Goal: Use online tool/utility: Use online tool/utility

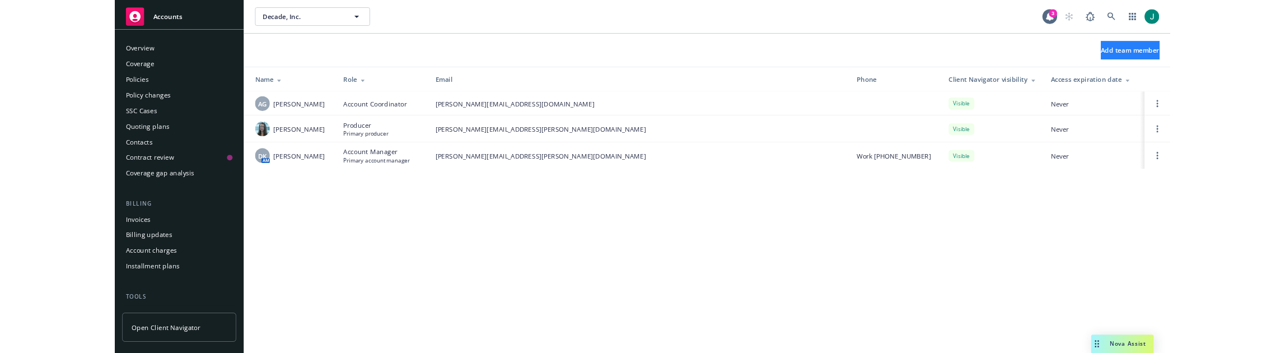
scroll to position [338, 0]
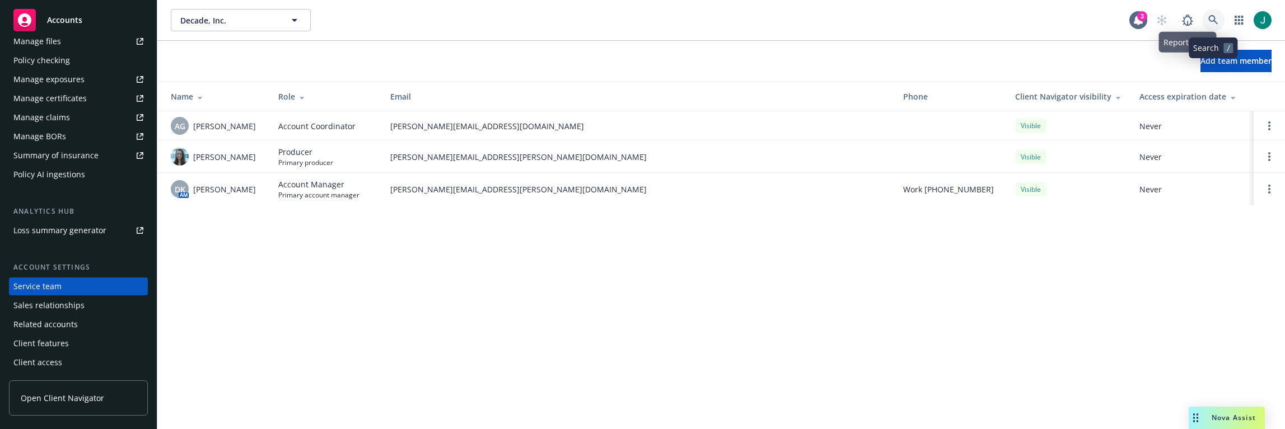
click at [1207, 21] on link at bounding box center [1213, 20] width 22 height 22
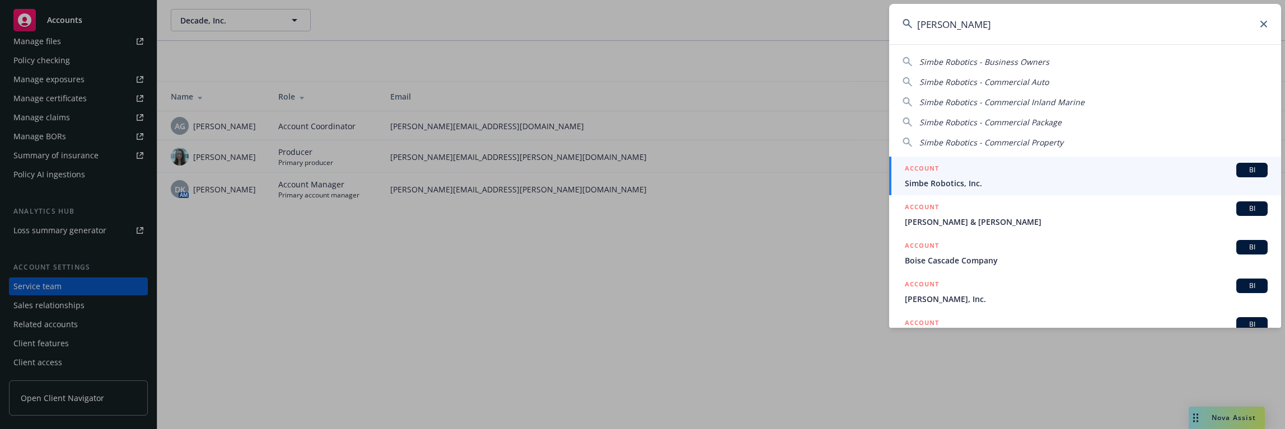
type input "simbe rob"
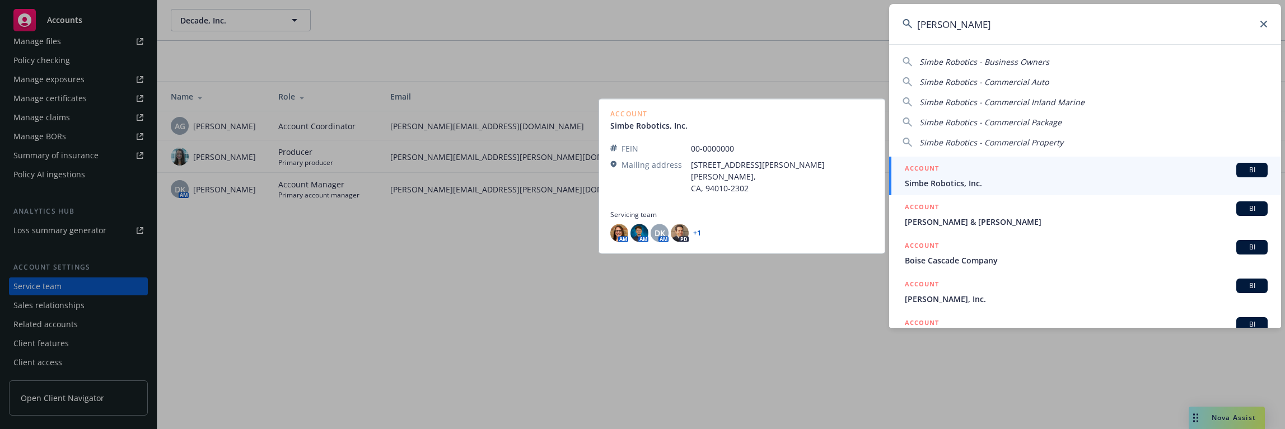
click at [946, 177] on span "Simbe Robotics, Inc." at bounding box center [1086, 183] width 363 height 12
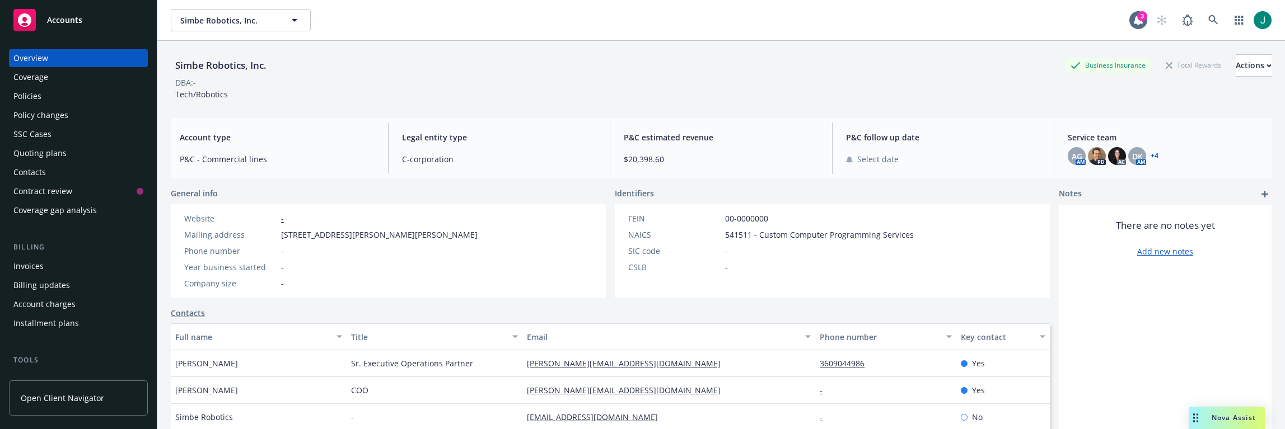
click at [21, 91] on div "Policies" at bounding box center [27, 96] width 28 height 18
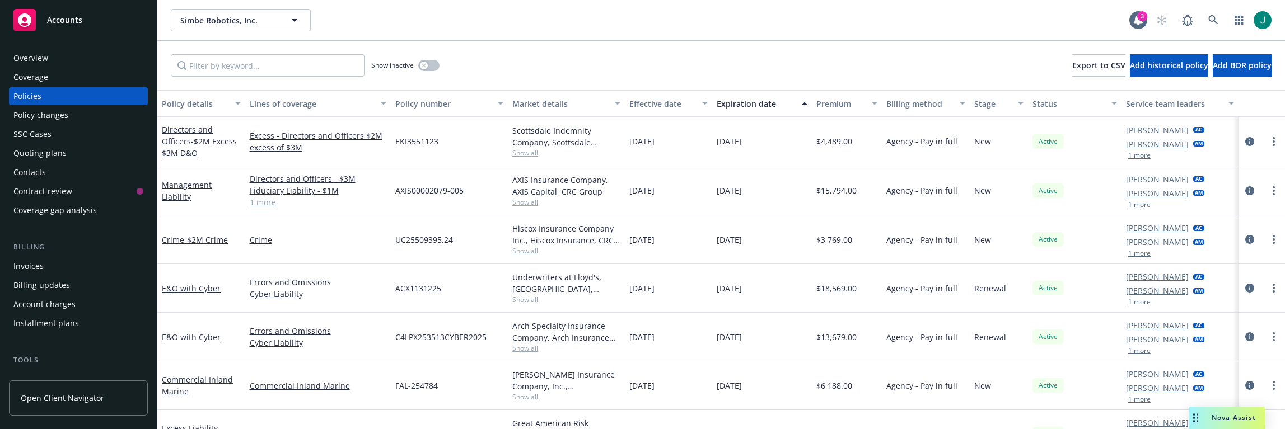
drag, startPoint x: 97, startPoint y: 354, endPoint x: 117, endPoint y: 339, distance: 24.9
click at [97, 354] on div "Overview Coverage Policies Policy changes SSC Cases Quoting plans Contacts Cont…" at bounding box center [78, 379] width 139 height 661
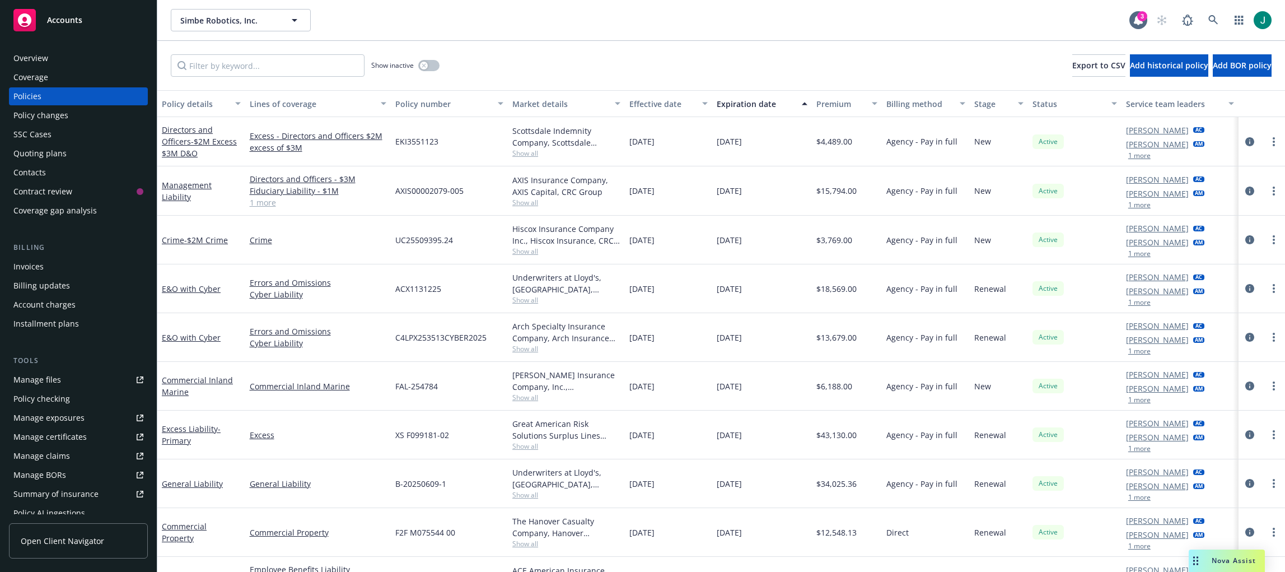
click at [1216, 564] on span "Nova Assist" at bounding box center [1234, 560] width 44 height 10
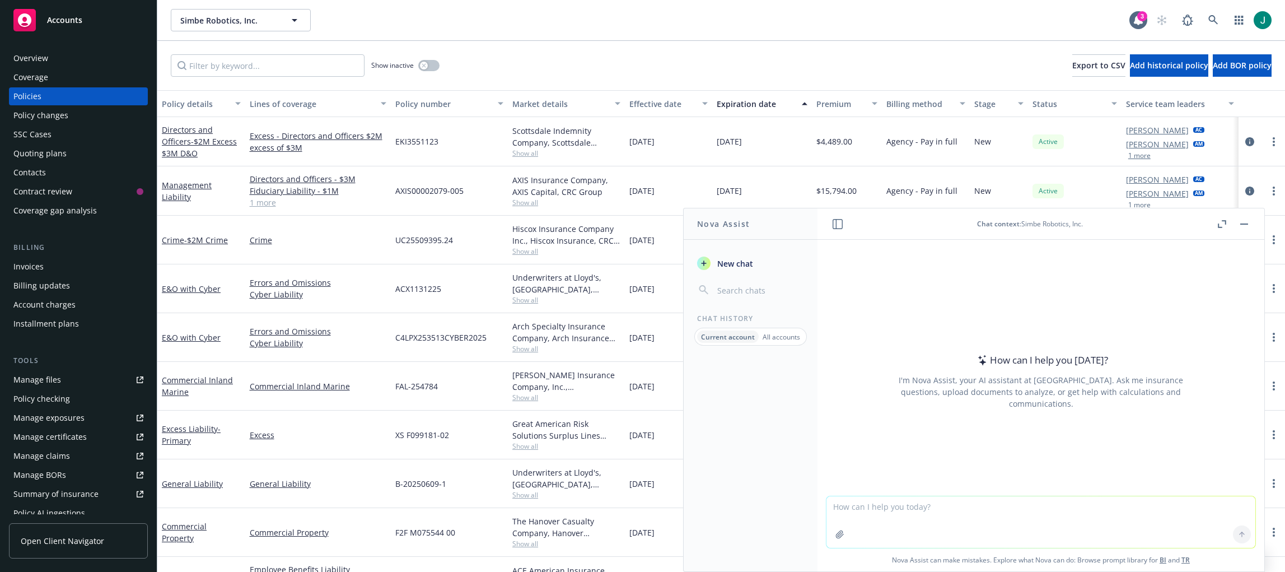
click at [848, 509] on textarea at bounding box center [1040, 522] width 429 height 52
type textarea "Put into excel"
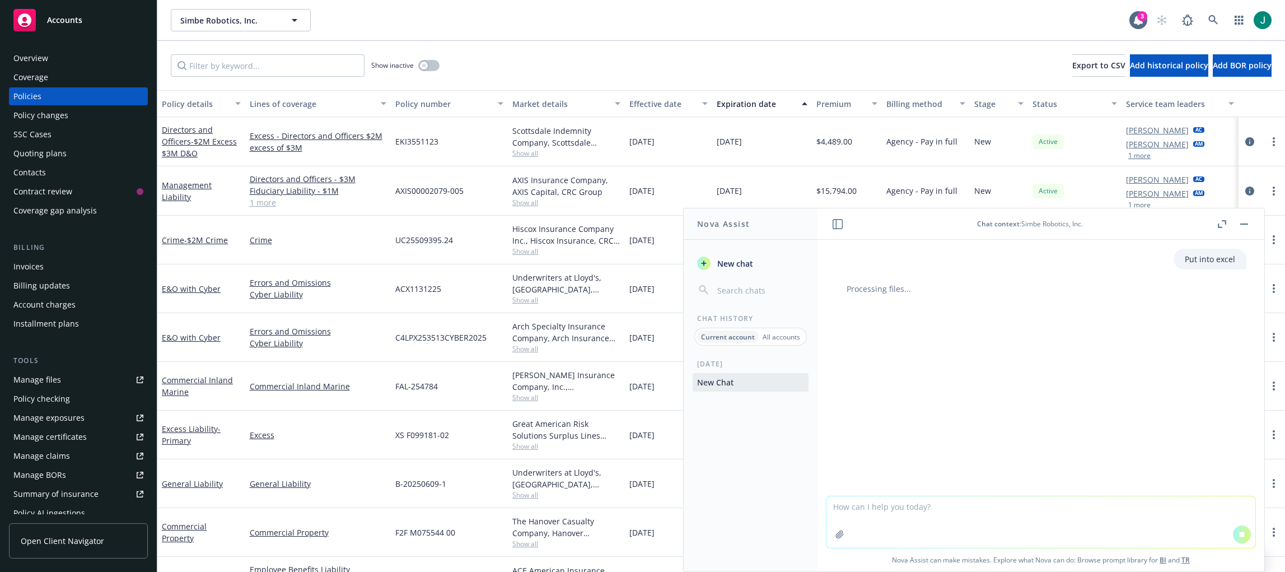
paste textarea "[URL][DOMAIN_NAME]"
type textarea "[URL][DOMAIN_NAME]"
drag, startPoint x: 1072, startPoint y: 508, endPoint x: 803, endPoint y: 491, distance: 268.7
click at [817, 491] on div "Nova Assist New chat Chat History Current account All accounts [DATE] New Chat …" at bounding box center [1041, 390] width 448 height 364
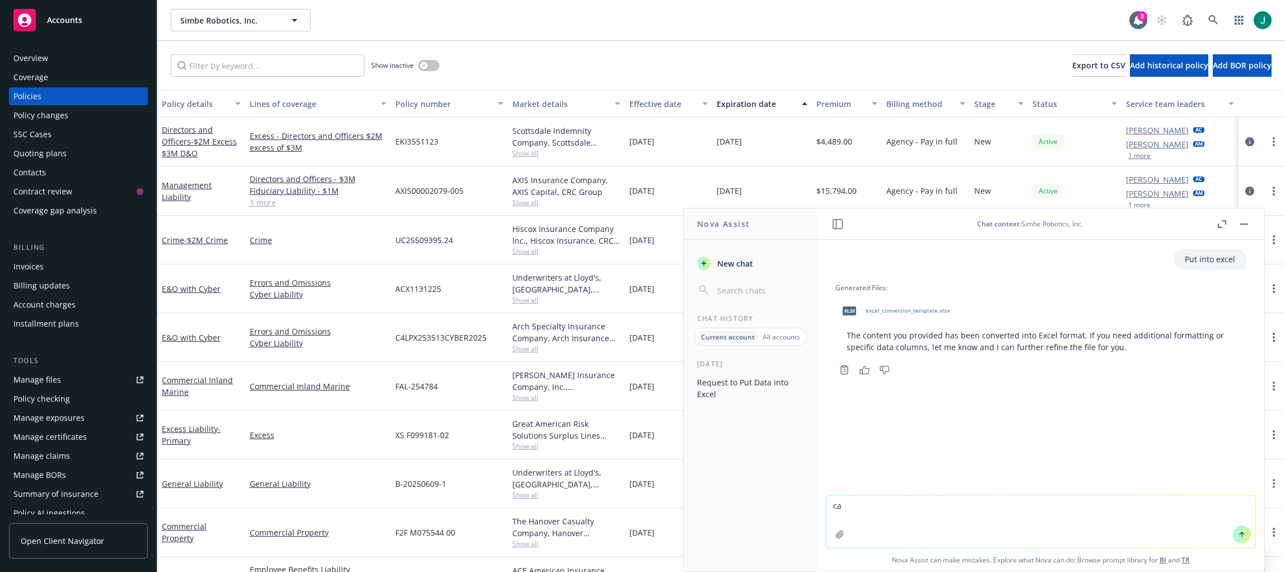
type textarea "c"
click at [877, 507] on textarea "format" at bounding box center [1040, 521] width 429 height 53
drag, startPoint x: 876, startPoint y: 504, endPoint x: 920, endPoint y: 504, distance: 43.7
click at [920, 504] on textarea "format table to show" at bounding box center [1040, 521] width 429 height 53
drag, startPoint x: 910, startPoint y: 505, endPoint x: 941, endPoint y: 505, distance: 30.8
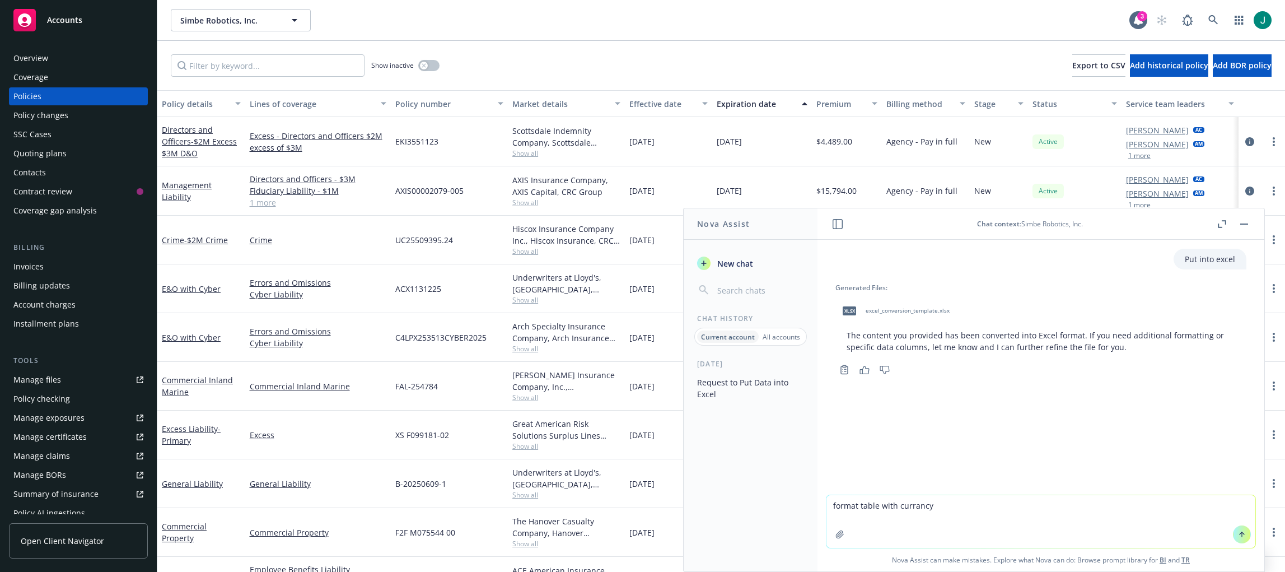
click at [941, 505] on textarea "format table with currancy" at bounding box center [1040, 521] width 429 height 53
click at [114, 156] on div "Quoting plans" at bounding box center [78, 153] width 130 height 18
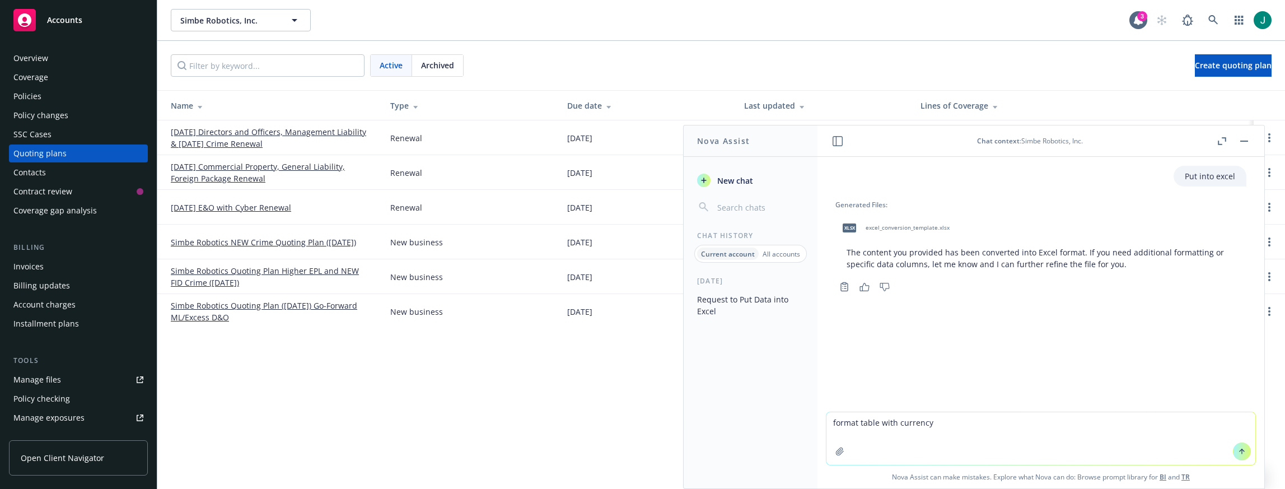
click at [897, 226] on span "excel_conversion_template.xlsx" at bounding box center [908, 227] width 84 height 7
drag, startPoint x: 931, startPoint y: 426, endPoint x: 825, endPoint y: 419, distance: 106.6
click at [826, 419] on textarea "format table with currency" at bounding box center [1040, 438] width 429 height 53
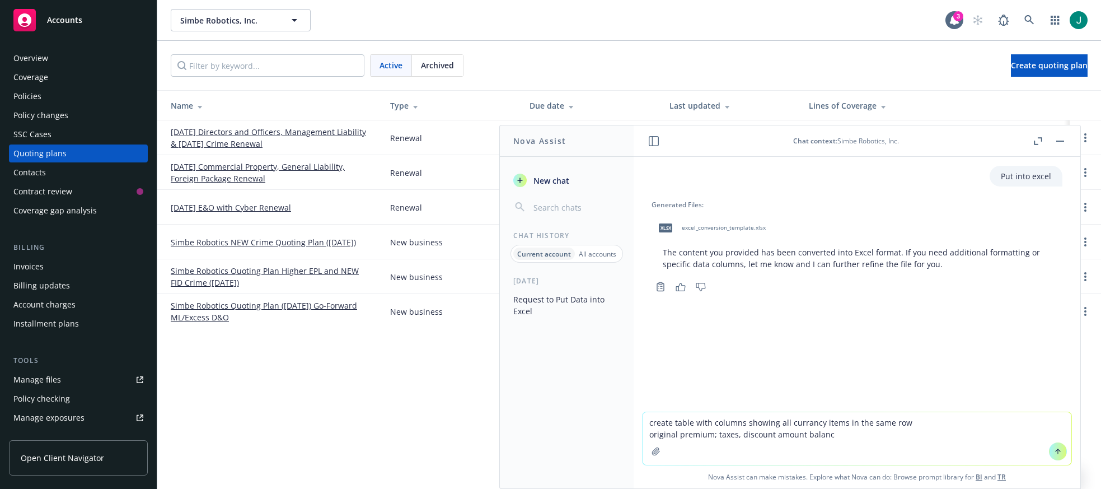
type textarea "create table with columns showing all currancy items in the same row original p…"
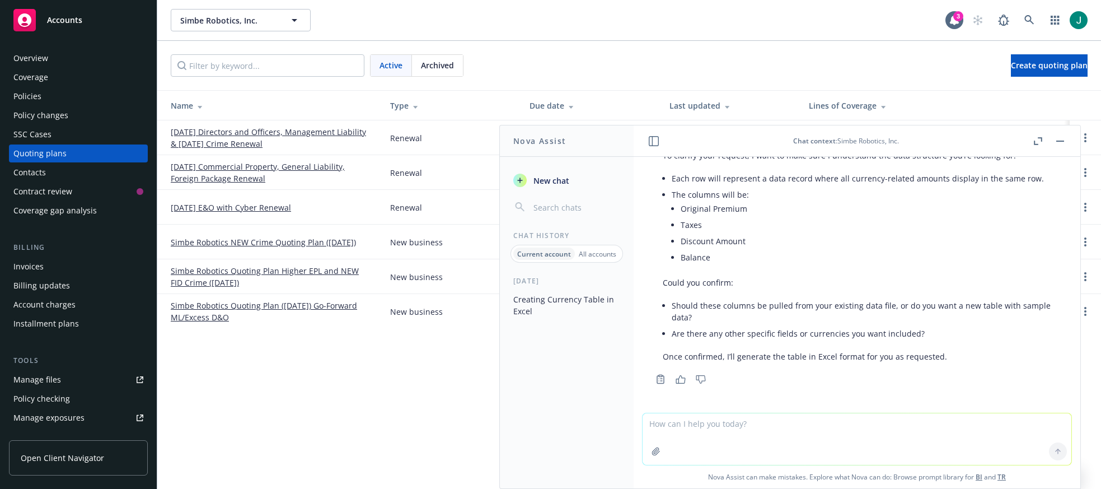
scroll to position [210, 0]
click at [689, 435] on textarea at bounding box center [857, 439] width 429 height 52
type textarea "pull from existing date file"
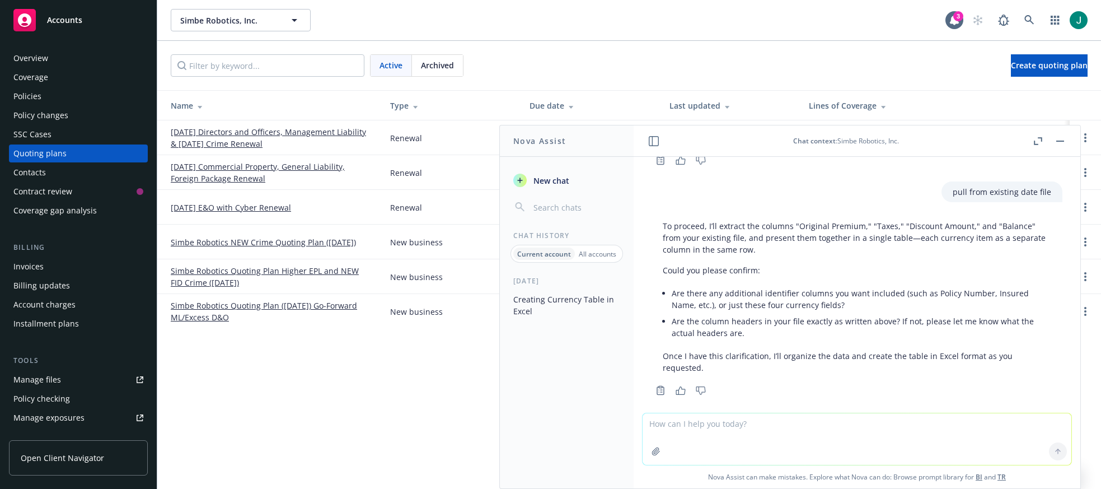
scroll to position [440, 0]
